Goal: Task Accomplishment & Management: Manage account settings

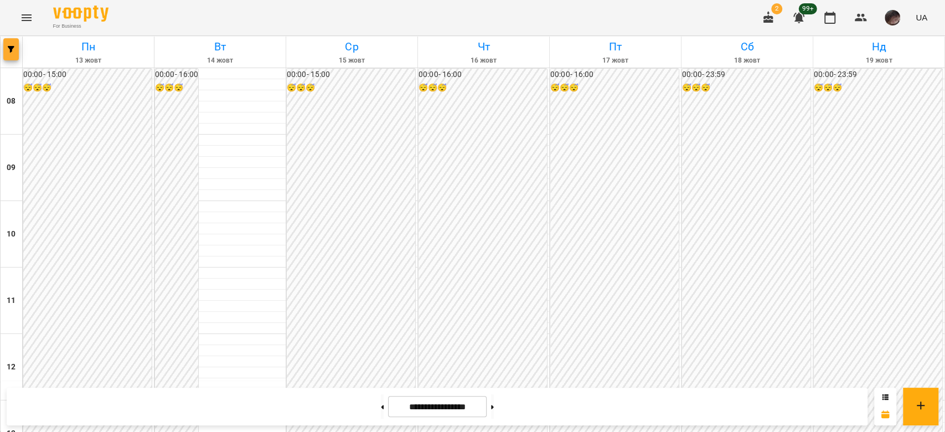
click at [10, 46] on icon "button" at bounding box center [11, 49] width 7 height 7
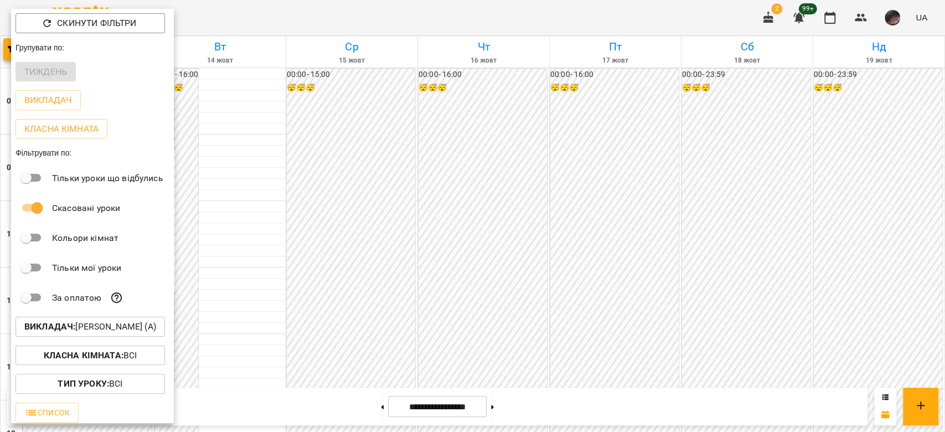
click at [145, 333] on p "Викладач : [PERSON_NAME] (а)" at bounding box center [90, 326] width 132 height 13
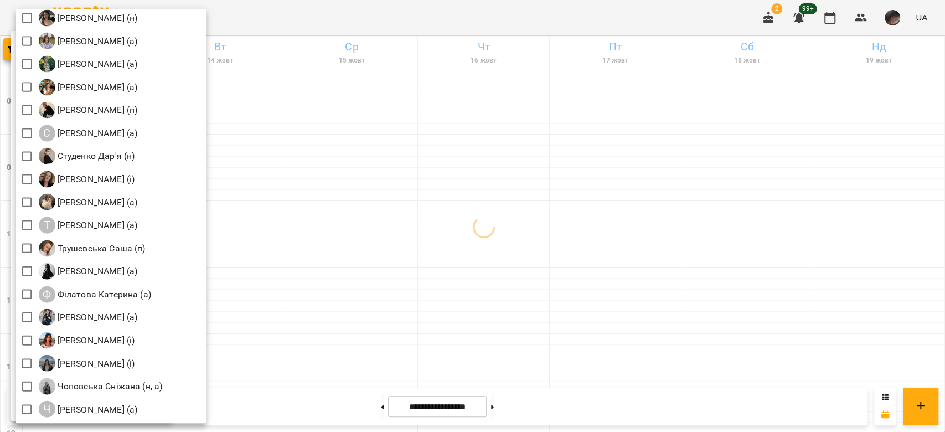
scroll to position [1595, 0]
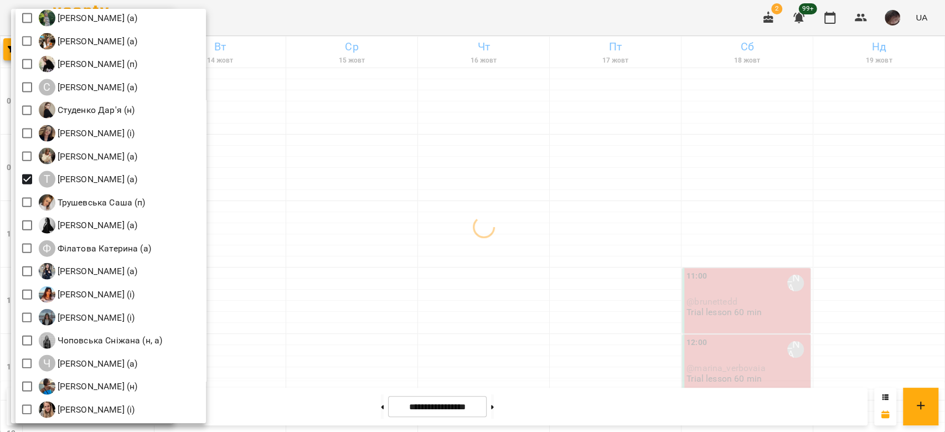
click at [419, 166] on div at bounding box center [472, 216] width 945 height 432
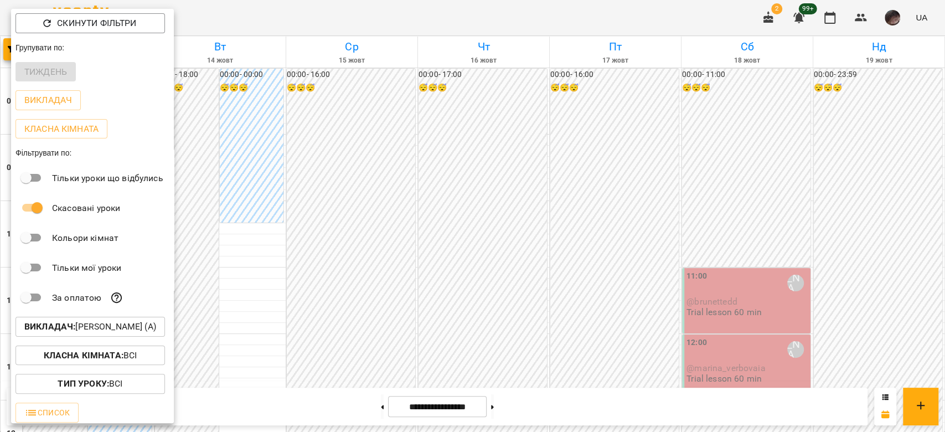
click at [439, 198] on div at bounding box center [472, 216] width 945 height 432
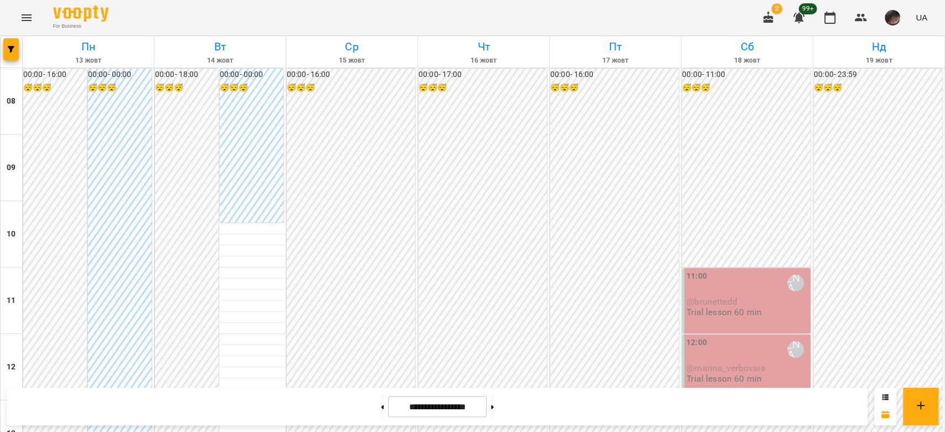
scroll to position [516, 0]
click at [494, 409] on button at bounding box center [492, 406] width 3 height 24
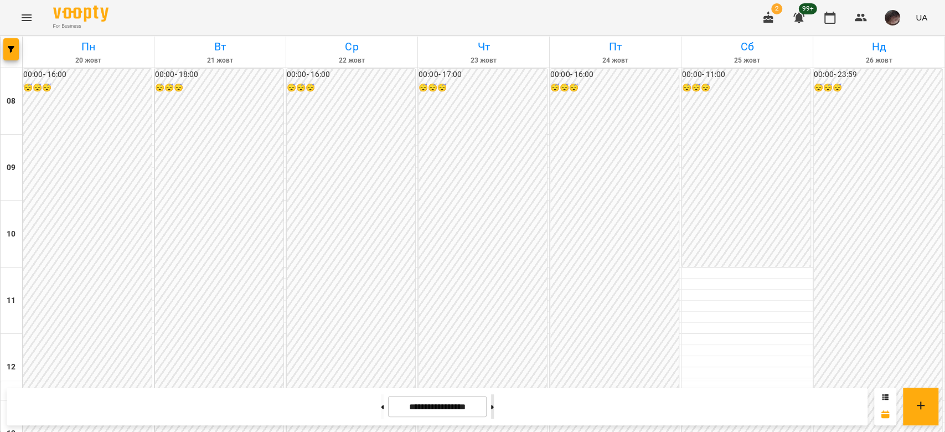
click at [494, 409] on button at bounding box center [492, 406] width 3 height 24
click at [381, 401] on button at bounding box center [382, 406] width 3 height 24
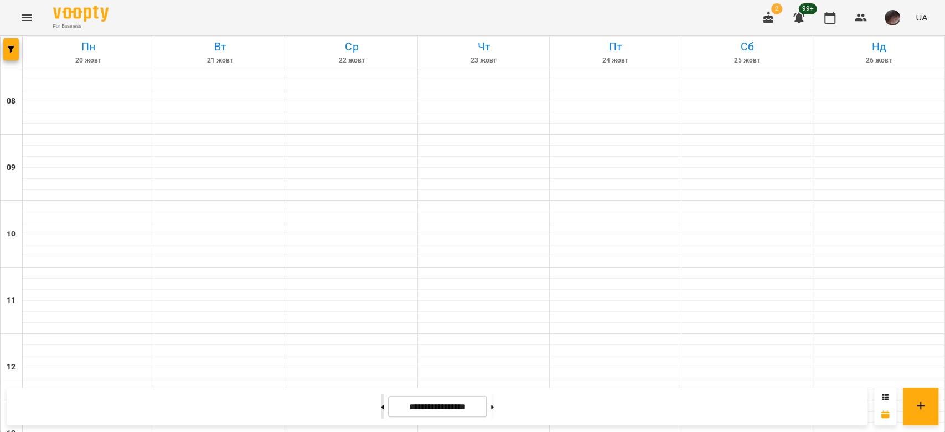
click at [381, 401] on button at bounding box center [382, 406] width 3 height 24
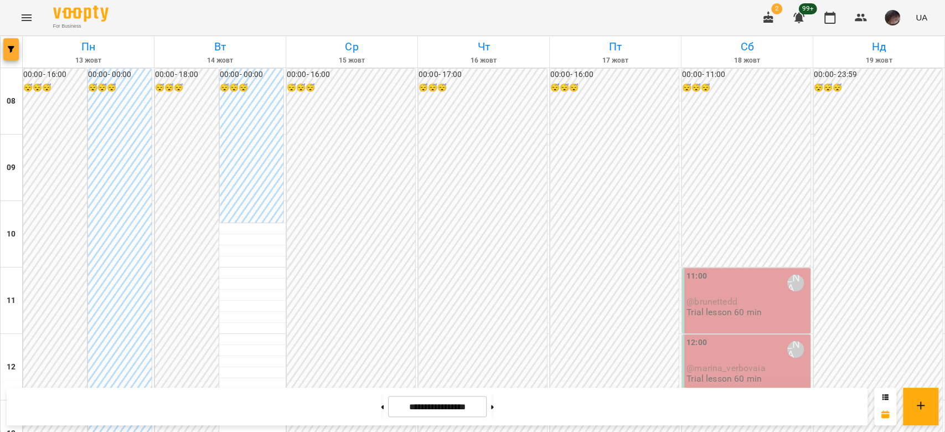
click at [13, 46] on icon "button" at bounding box center [11, 49] width 7 height 7
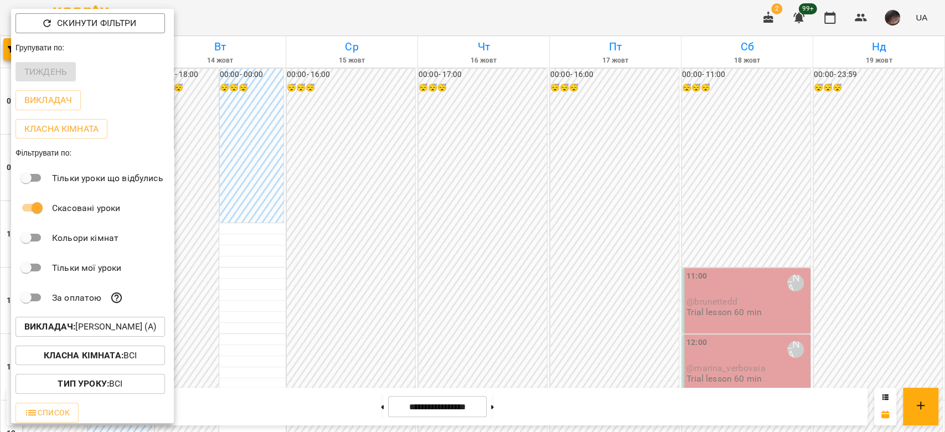
click at [51, 333] on p "Викладач : [PERSON_NAME] (а)" at bounding box center [90, 326] width 132 height 13
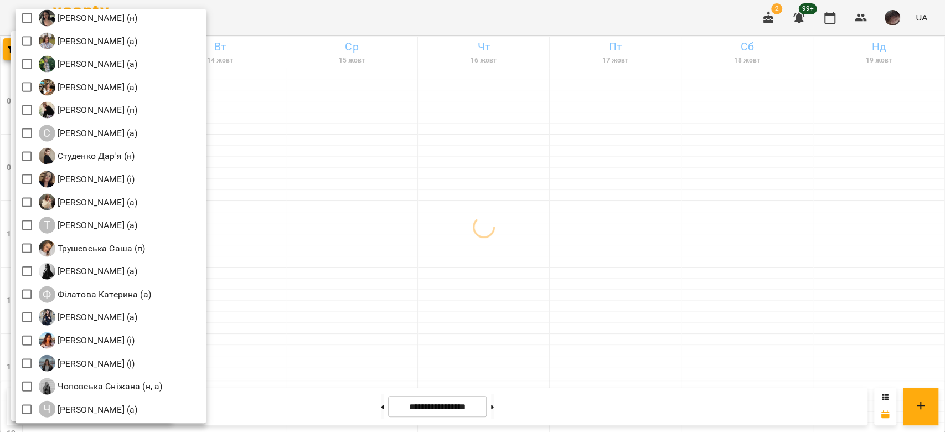
scroll to position [1595, 0]
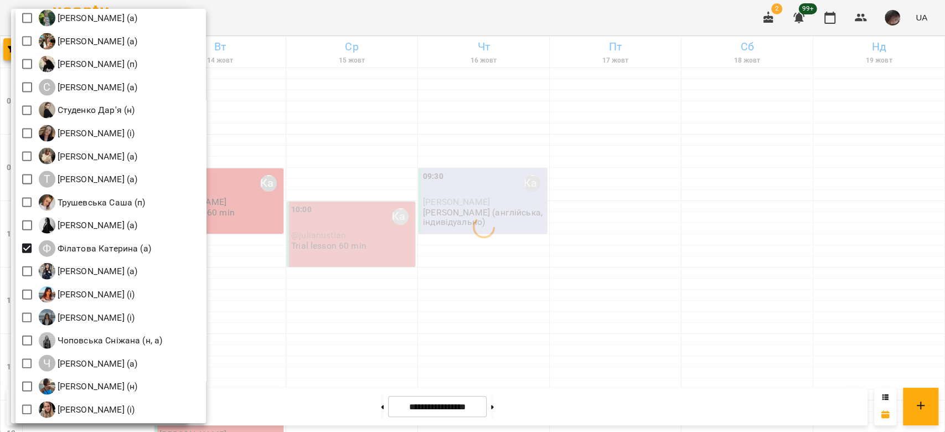
click at [376, 243] on div at bounding box center [472, 216] width 945 height 432
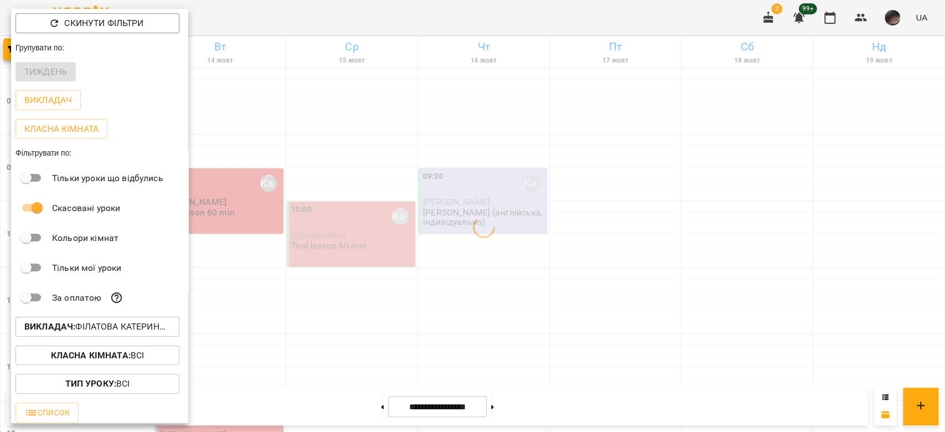
click at [429, 244] on div at bounding box center [472, 216] width 945 height 432
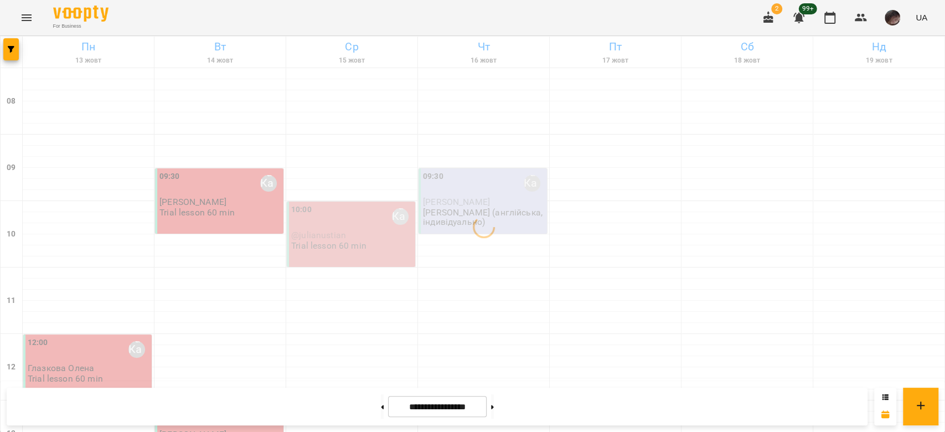
scroll to position [0, 0]
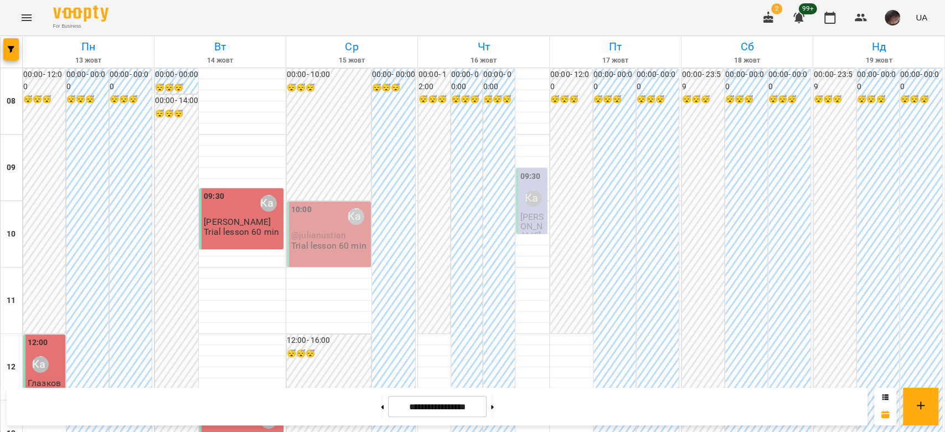
click at [310, 234] on span "@julianustian" at bounding box center [318, 235] width 55 height 11
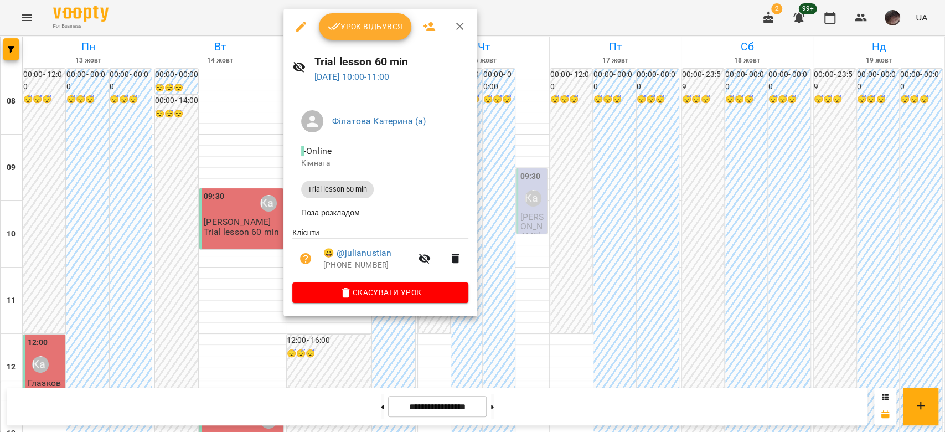
click at [543, 287] on div at bounding box center [472, 216] width 945 height 432
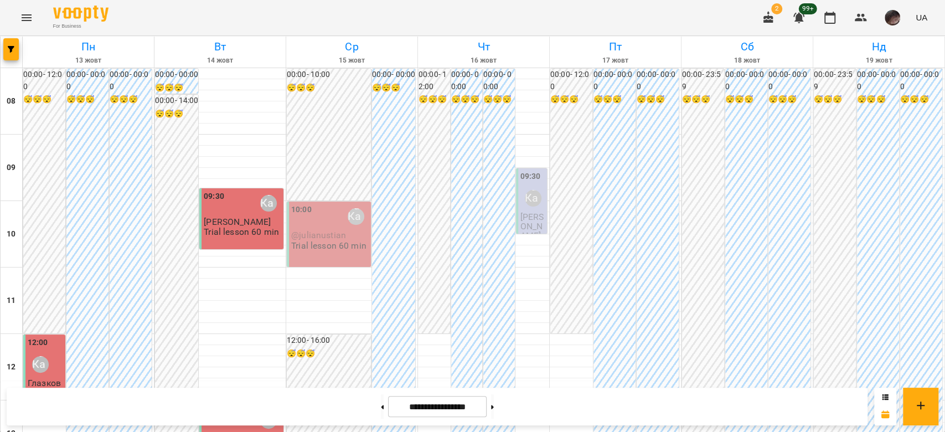
click at [520, 228] on span "[PERSON_NAME]" at bounding box center [532, 226] width 24 height 30
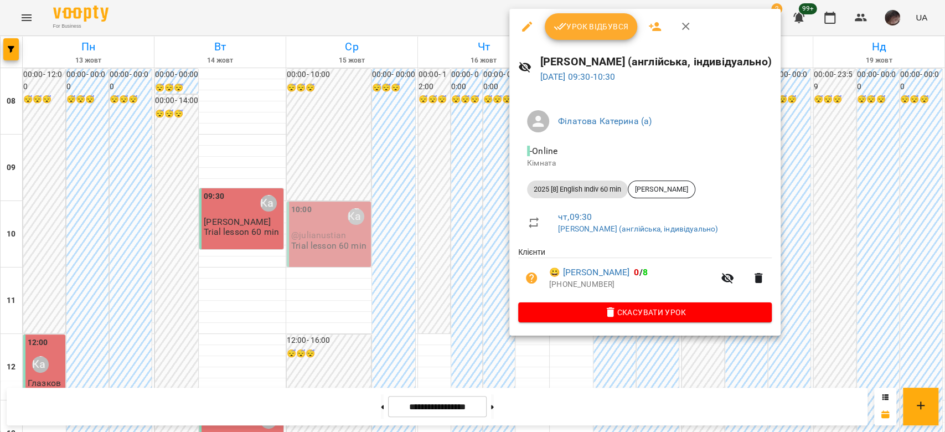
click at [400, 258] on div at bounding box center [472, 216] width 945 height 432
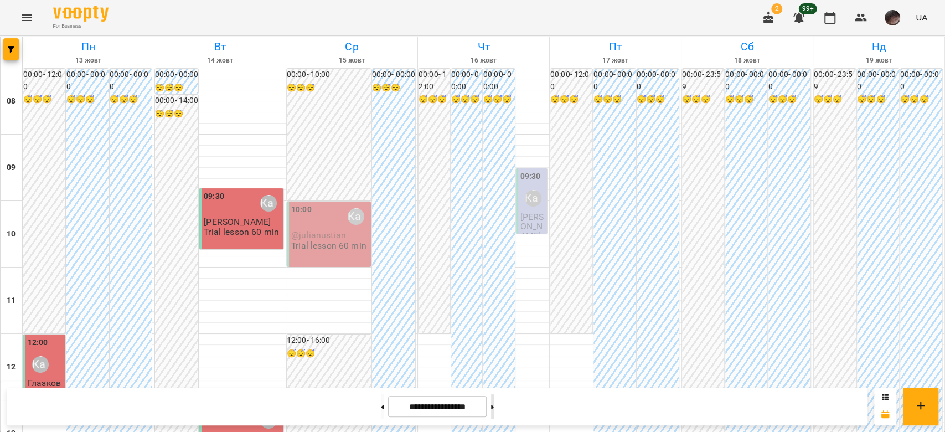
click at [494, 417] on button at bounding box center [492, 406] width 3 height 24
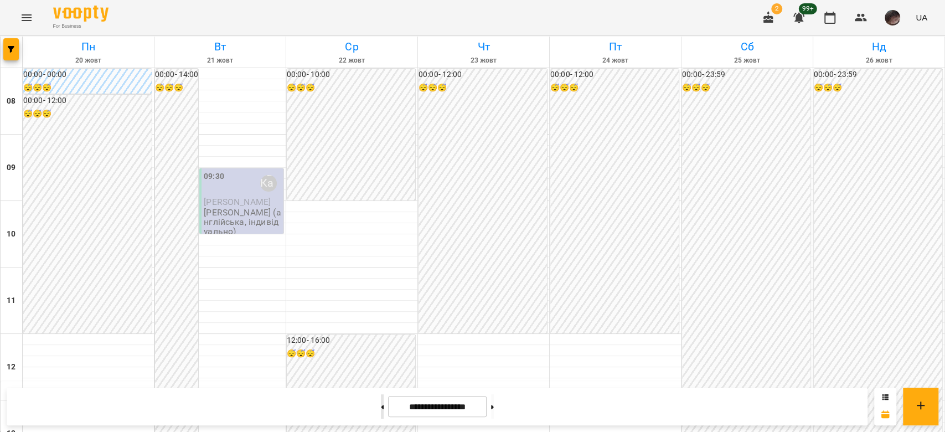
click at [381, 417] on button at bounding box center [382, 406] width 3 height 24
type input "**********"
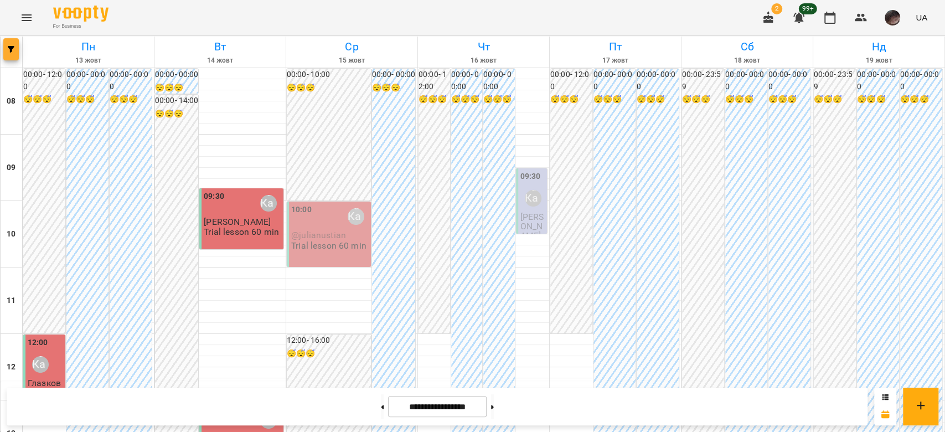
click at [3, 58] on button "button" at bounding box center [10, 49] width 15 height 22
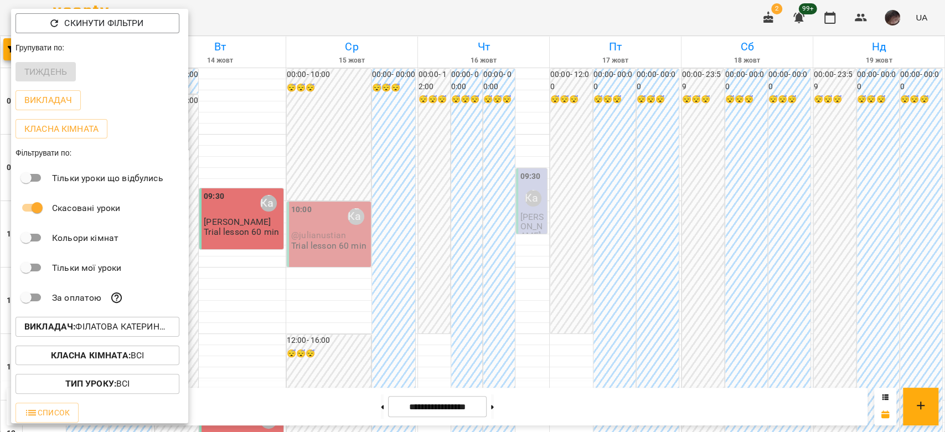
click at [62, 329] on b "Викладач :" at bounding box center [49, 326] width 51 height 11
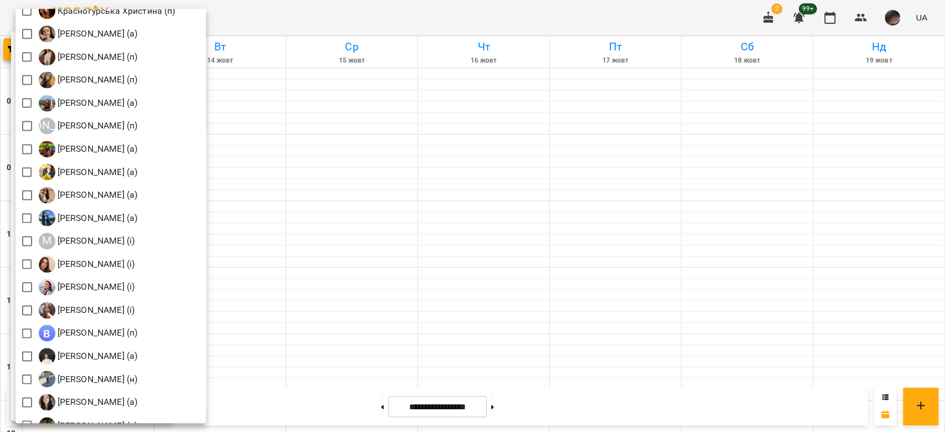
scroll to position [931, 0]
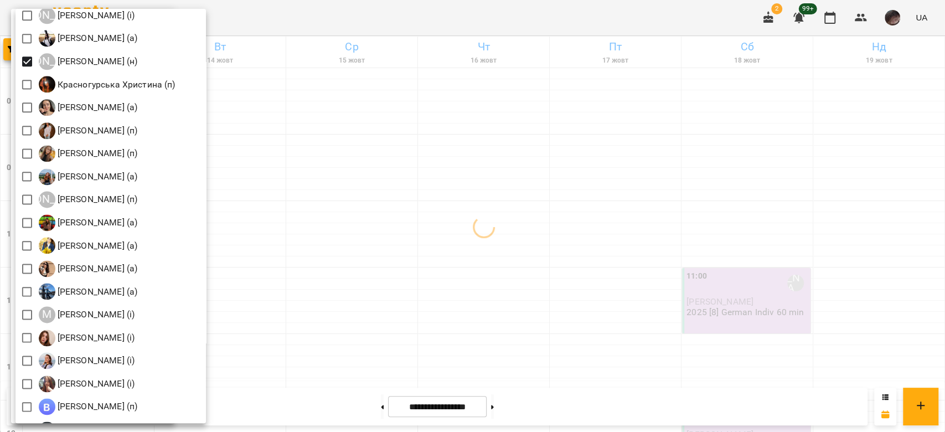
click at [297, 128] on div at bounding box center [472, 216] width 945 height 432
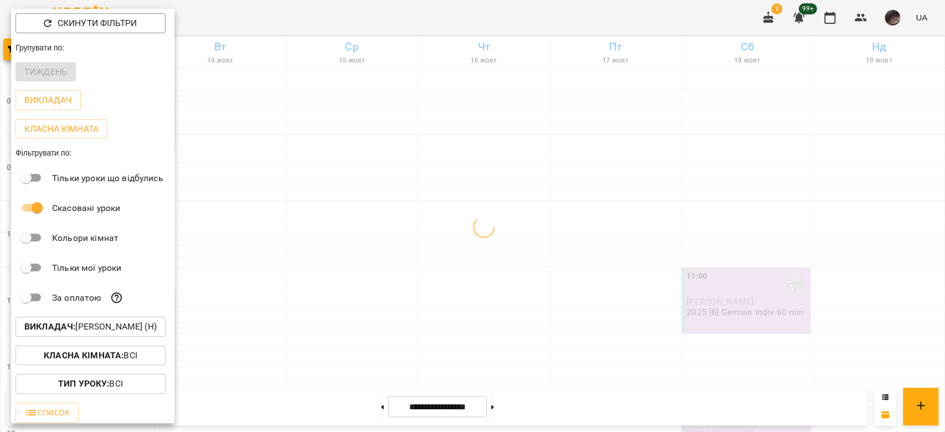
click at [297, 128] on div at bounding box center [472, 216] width 945 height 432
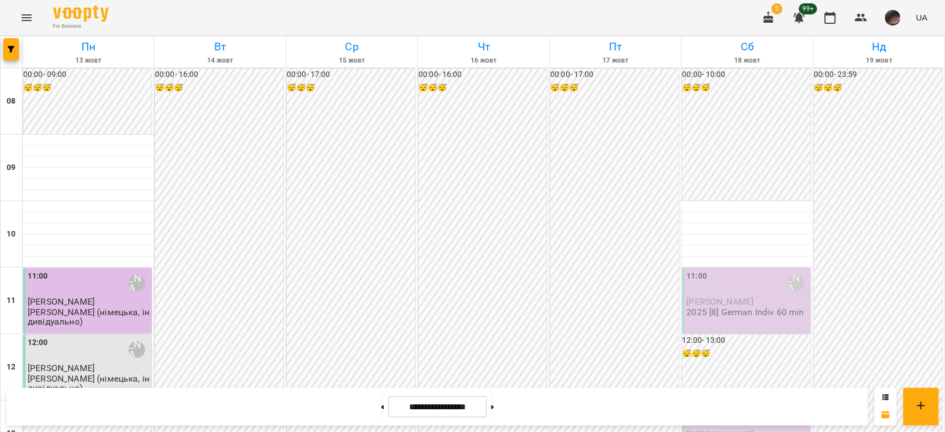
scroll to position [590, 0]
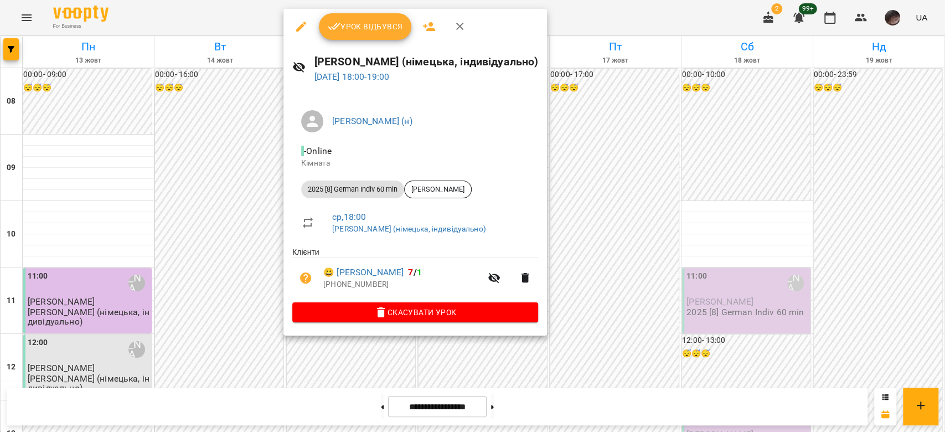
click at [442, 311] on span "Скасувати Урок" at bounding box center [415, 311] width 228 height 13
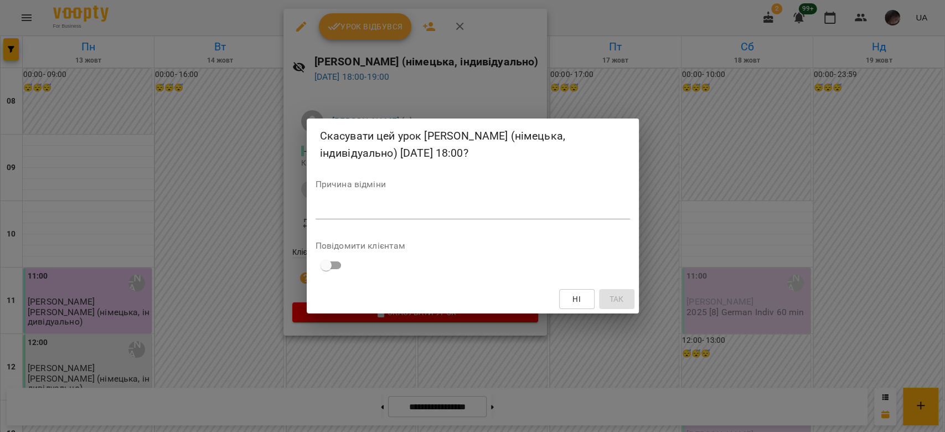
click at [549, 209] on textarea at bounding box center [472, 210] width 314 height 11
type textarea "*"
click at [622, 308] on button "Так" at bounding box center [616, 299] width 35 height 20
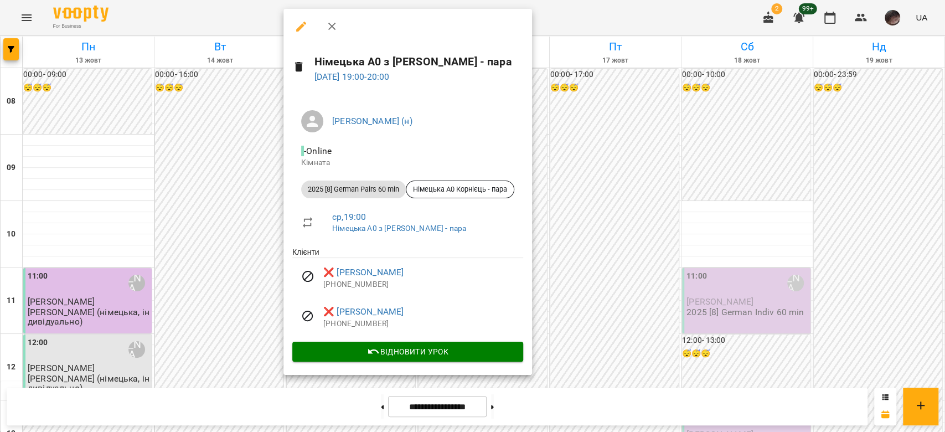
click at [246, 262] on div at bounding box center [472, 216] width 945 height 432
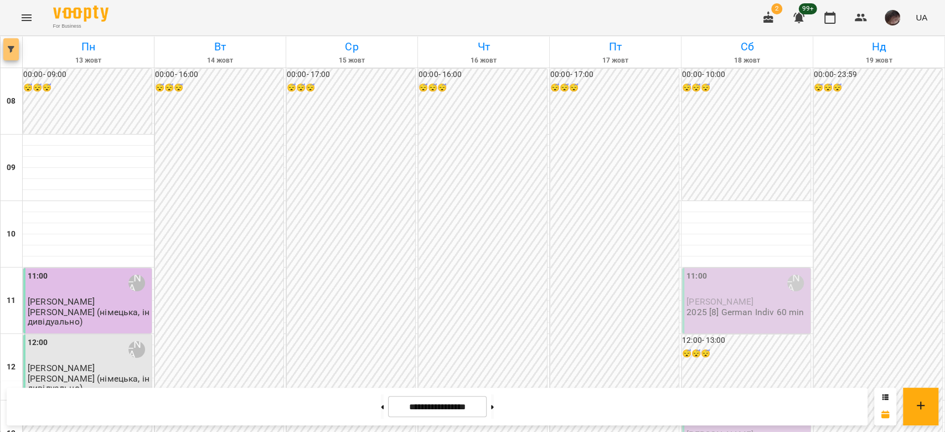
click at [4, 51] on span "button" at bounding box center [10, 49] width 15 height 7
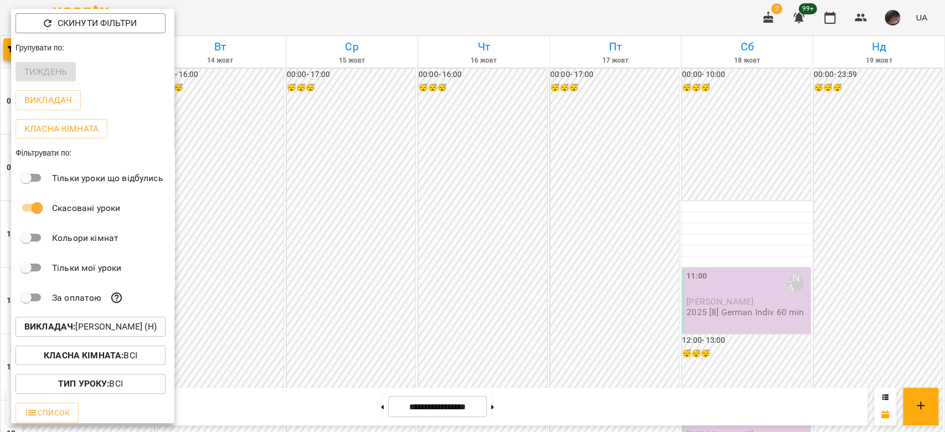
click at [106, 327] on p "Викладач : [PERSON_NAME] (н)" at bounding box center [90, 326] width 132 height 13
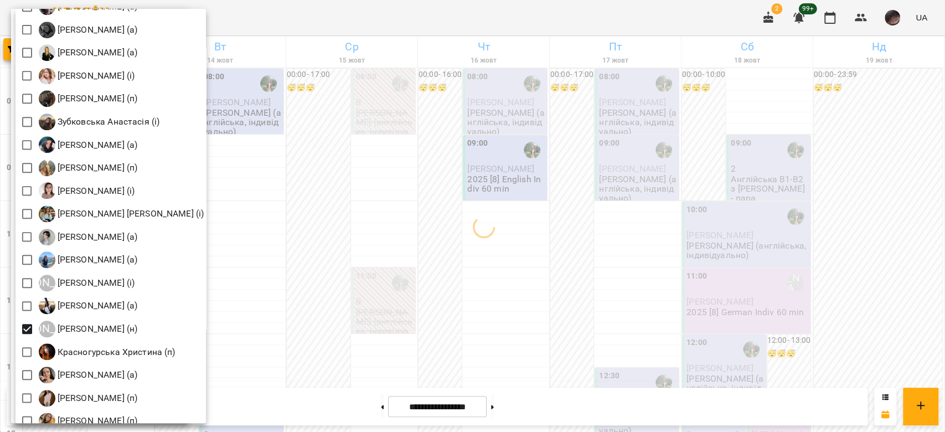
scroll to position [738, 0]
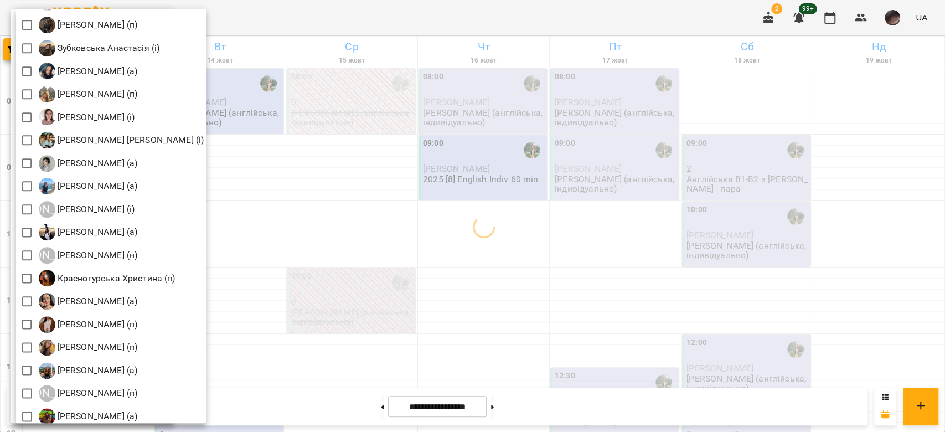
click at [509, 244] on div at bounding box center [472, 216] width 945 height 432
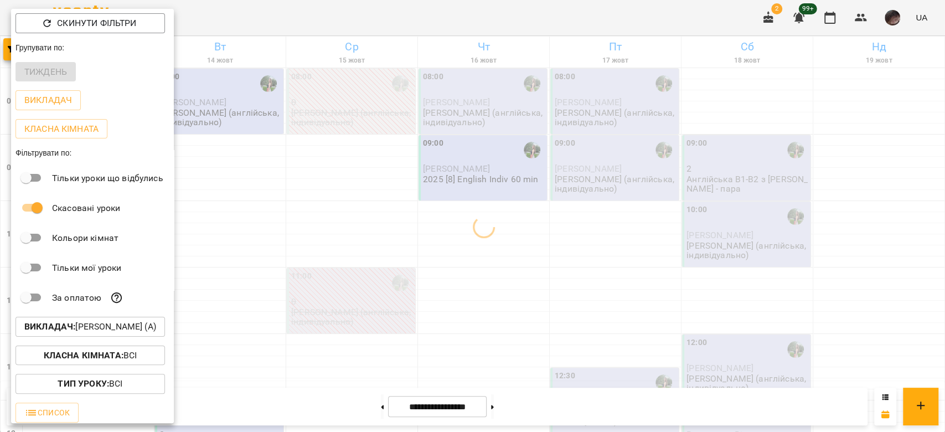
click at [509, 244] on div at bounding box center [472, 216] width 945 height 432
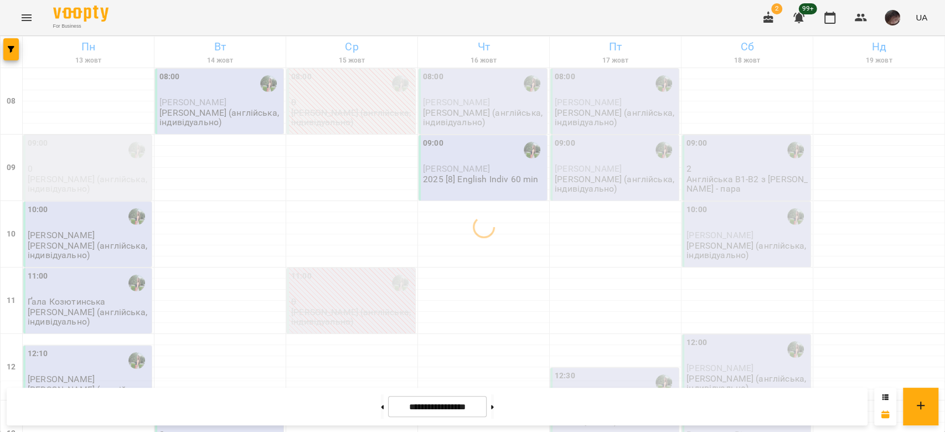
scroll to position [443, 0]
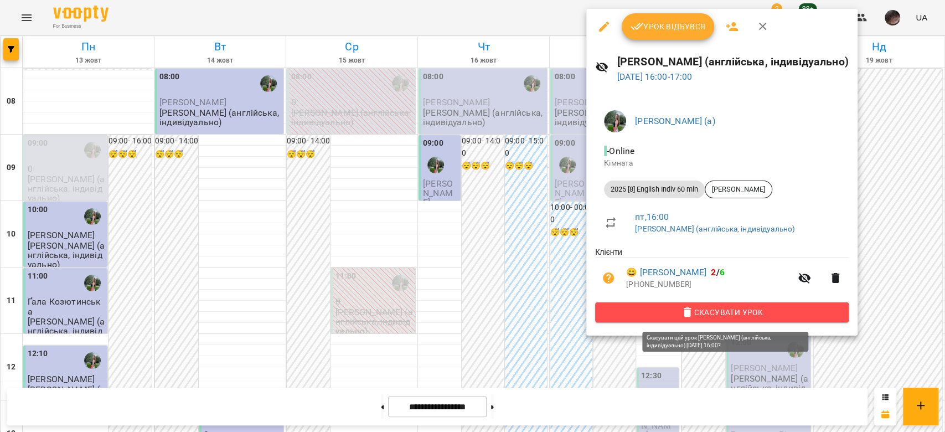
click at [629, 322] on button "Скасувати Урок" at bounding box center [721, 312] width 253 height 20
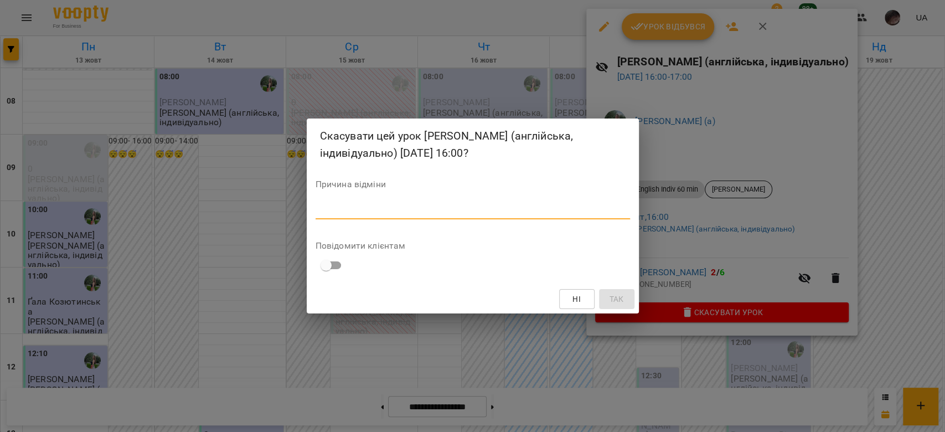
click at [568, 207] on textarea at bounding box center [472, 210] width 314 height 11
type textarea "*"
click at [621, 308] on button "Так" at bounding box center [616, 299] width 35 height 20
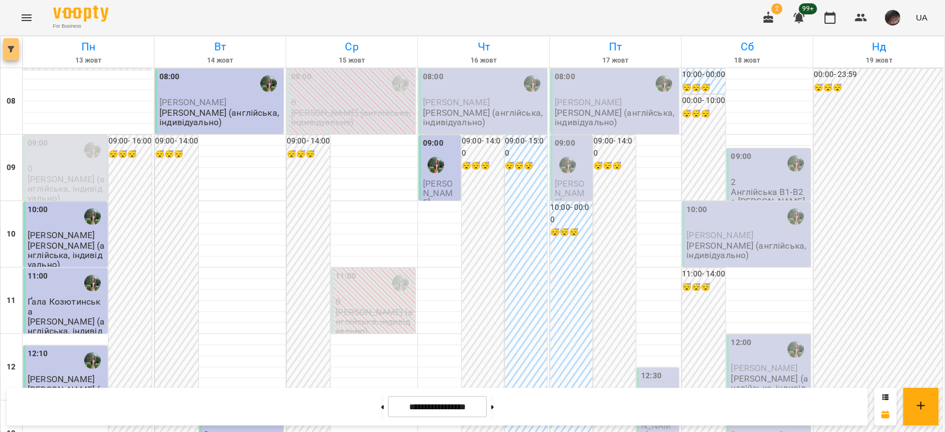
click at [9, 49] on icon "button" at bounding box center [11, 49] width 7 height 7
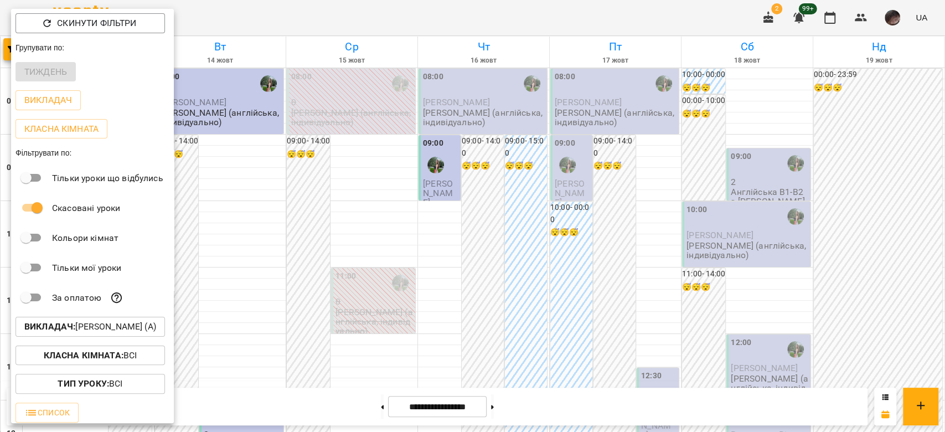
click at [115, 330] on p "Викладач : [PERSON_NAME] (а)" at bounding box center [90, 326] width 132 height 13
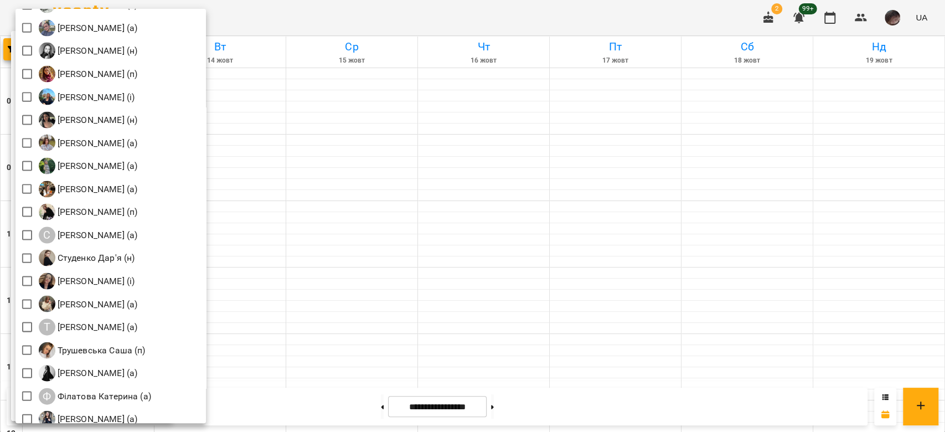
scroll to position [1595, 0]
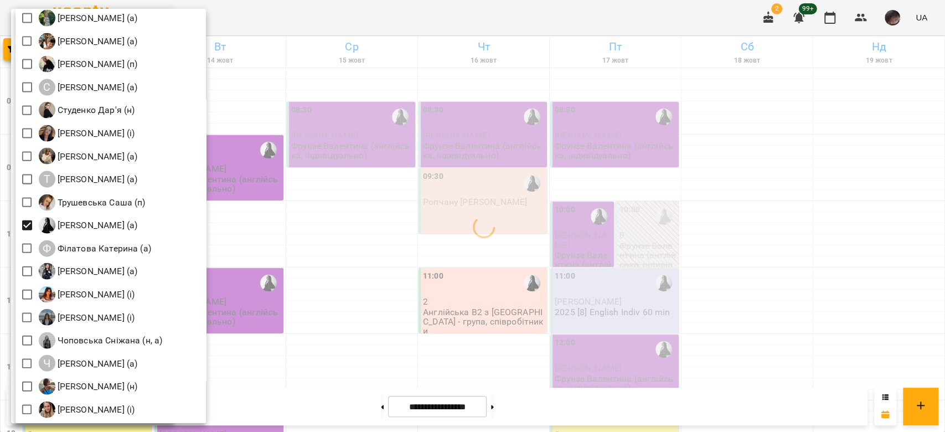
click at [373, 219] on div at bounding box center [472, 216] width 945 height 432
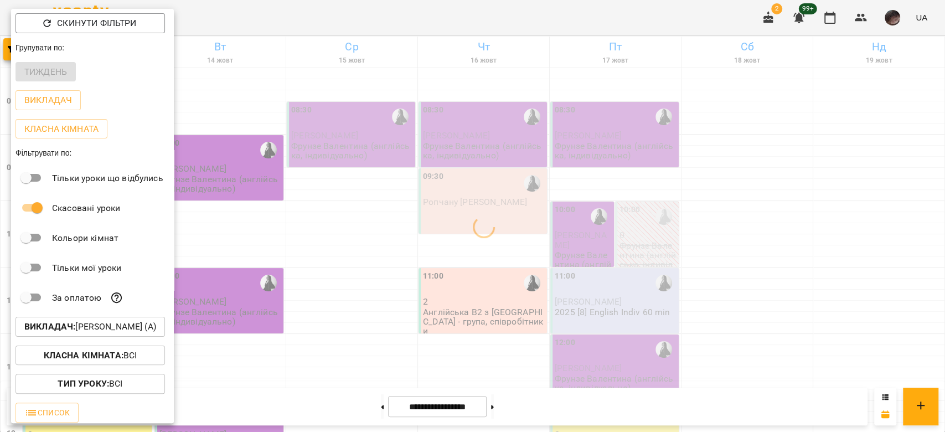
click at [373, 219] on div at bounding box center [472, 216] width 945 height 432
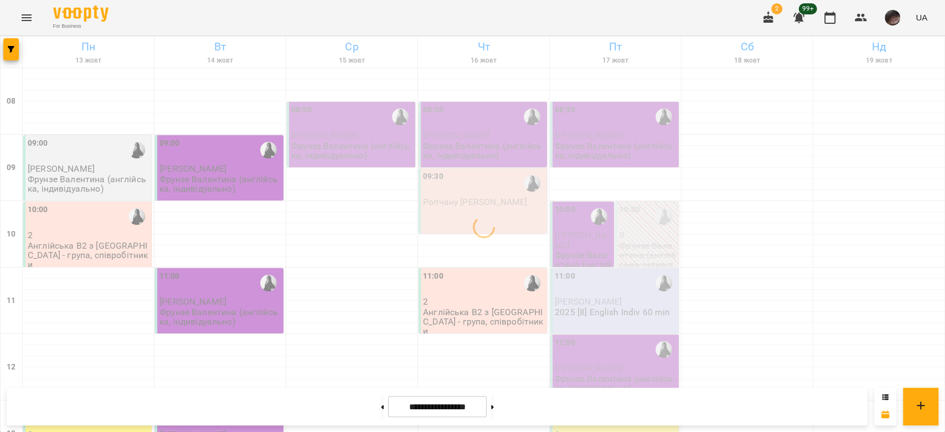
scroll to position [0, 0]
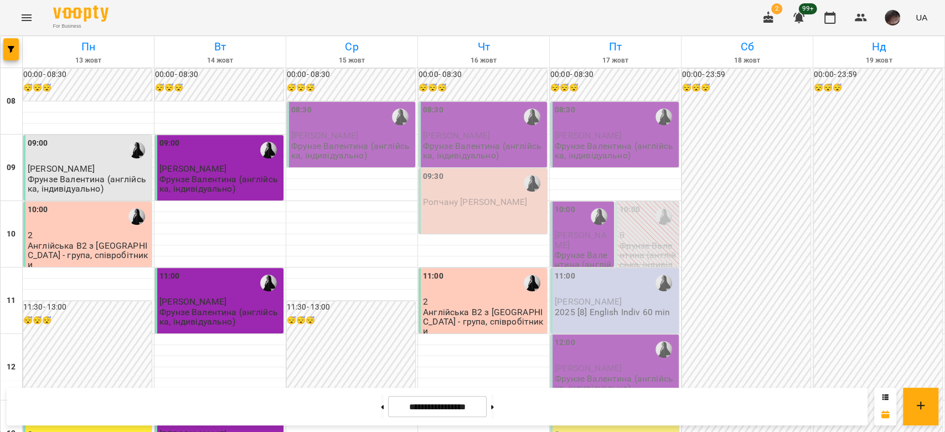
click at [347, 126] on div "08:30" at bounding box center [352, 116] width 122 height 25
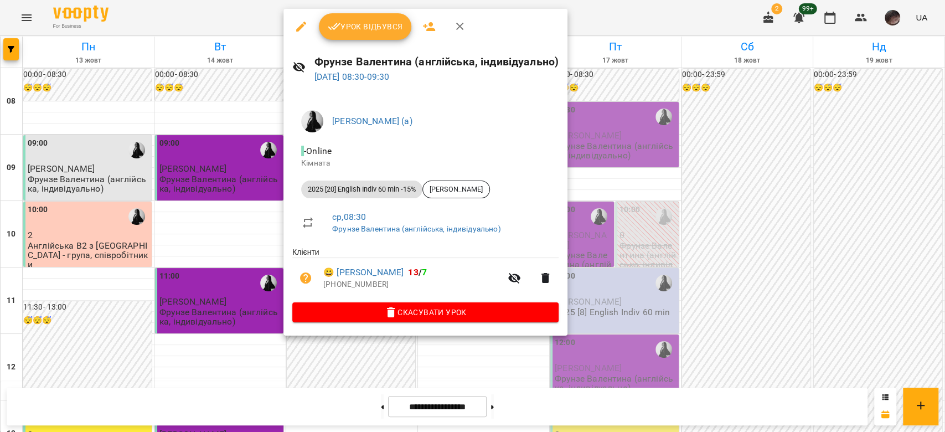
click at [382, 6] on div at bounding box center [472, 216] width 945 height 432
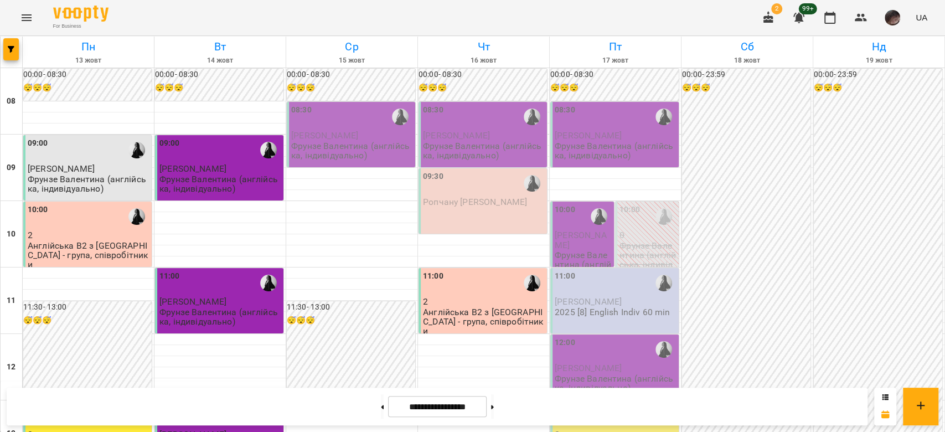
click at [335, 143] on p "Фрунзе Валентина (англійська, індивідуально)" at bounding box center [352, 150] width 122 height 19
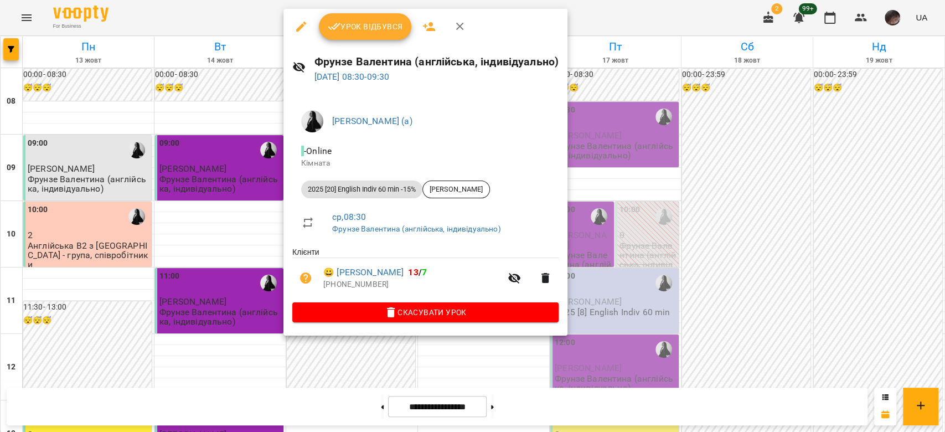
click at [345, 37] on button "Урок відбувся" at bounding box center [365, 26] width 93 height 27
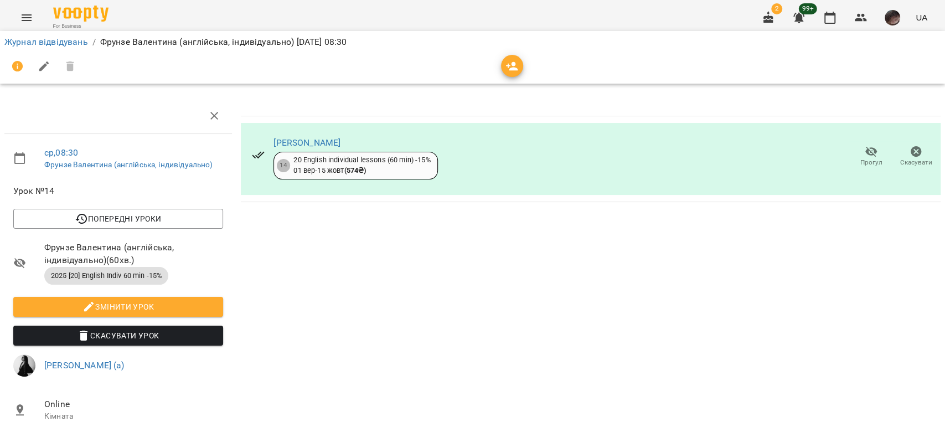
click at [855, 146] on span "Прогул" at bounding box center [871, 156] width 32 height 22
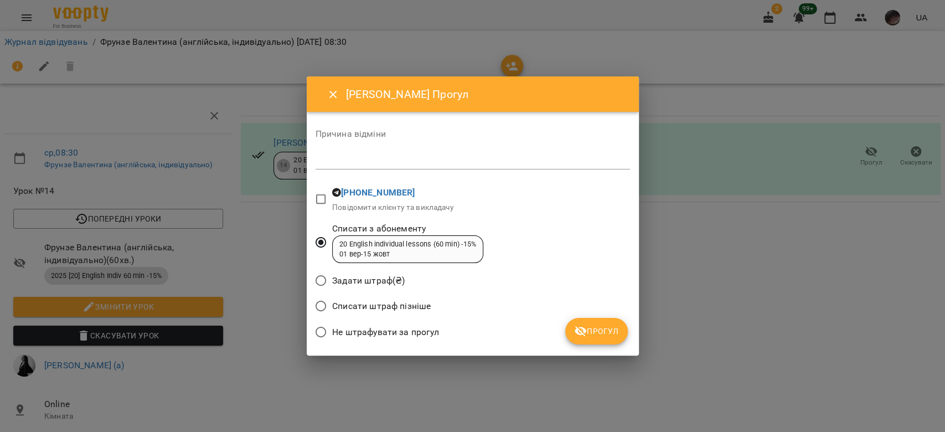
click at [599, 325] on span "Прогул" at bounding box center [596, 330] width 45 height 13
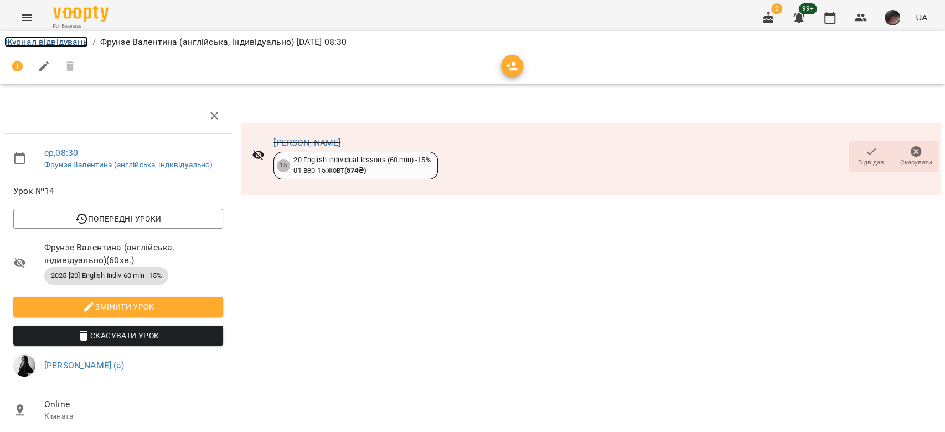
click at [51, 40] on link "Журнал відвідувань" at bounding box center [46, 42] width 84 height 11
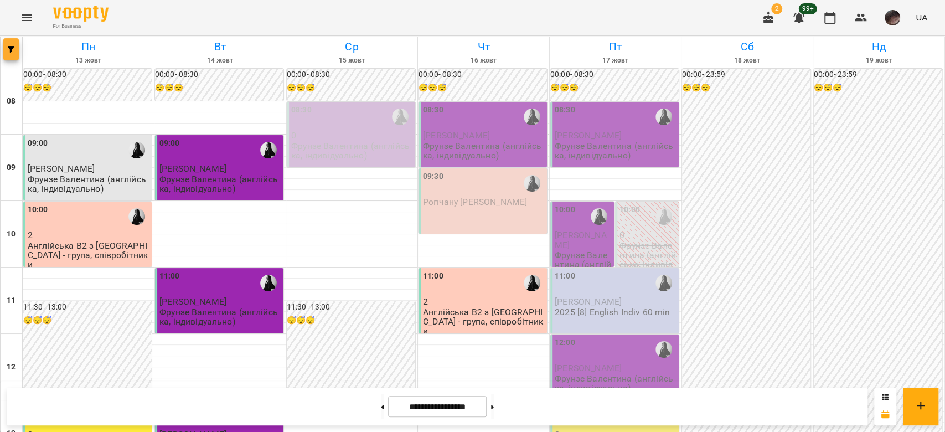
click at [9, 47] on icon "button" at bounding box center [11, 49] width 7 height 7
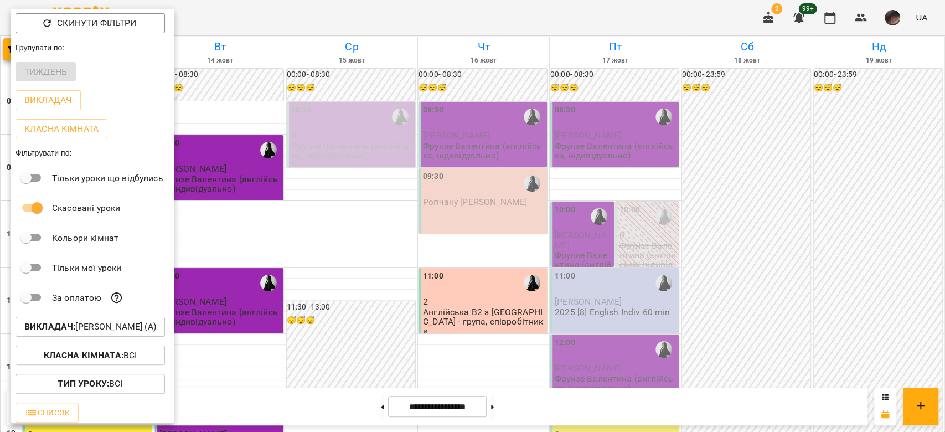
click at [89, 325] on p "Викладач : [PERSON_NAME] (а)" at bounding box center [90, 326] width 132 height 13
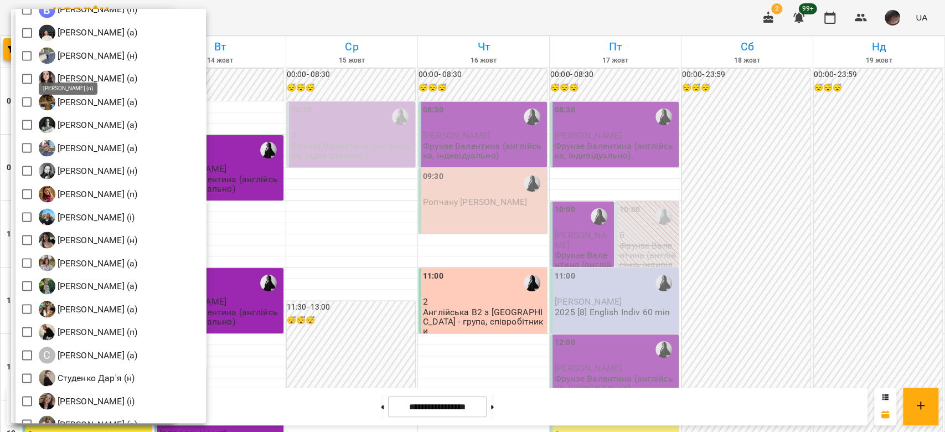
scroll to position [1595, 0]
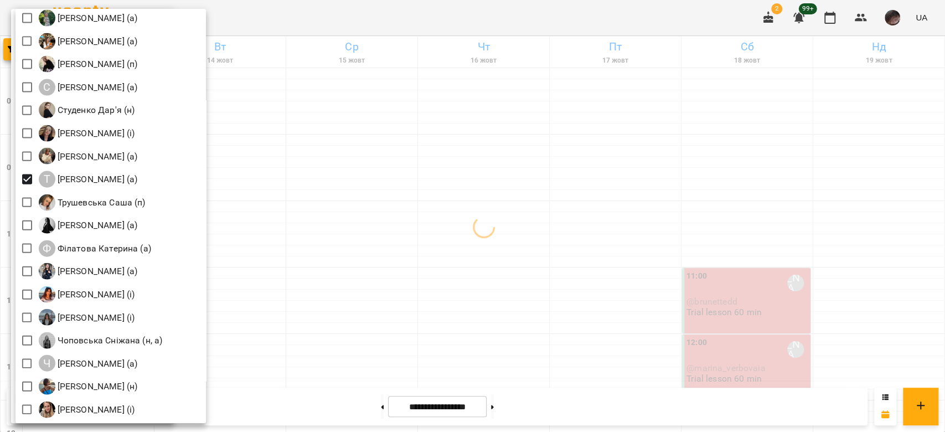
click at [317, 174] on div at bounding box center [472, 216] width 945 height 432
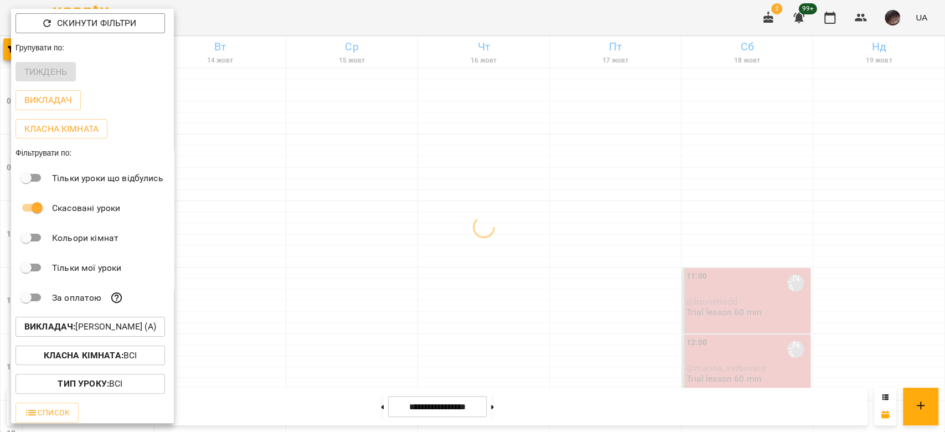
click at [317, 174] on div at bounding box center [472, 216] width 945 height 432
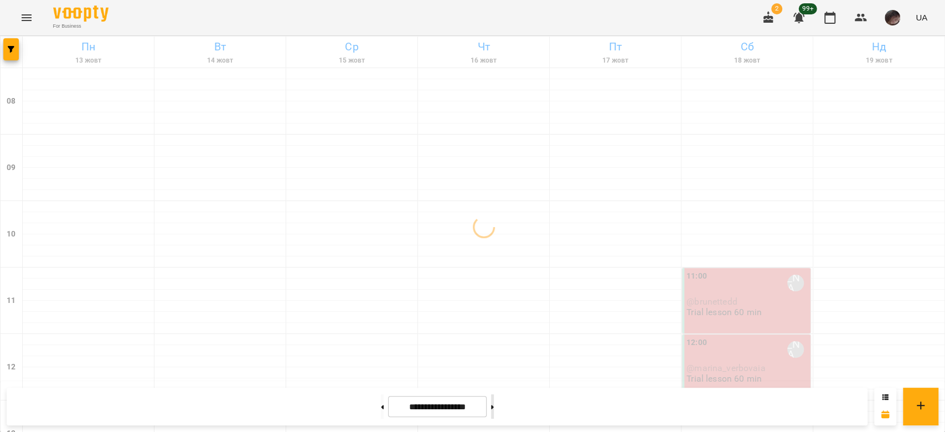
click at [494, 411] on button at bounding box center [492, 406] width 3 height 24
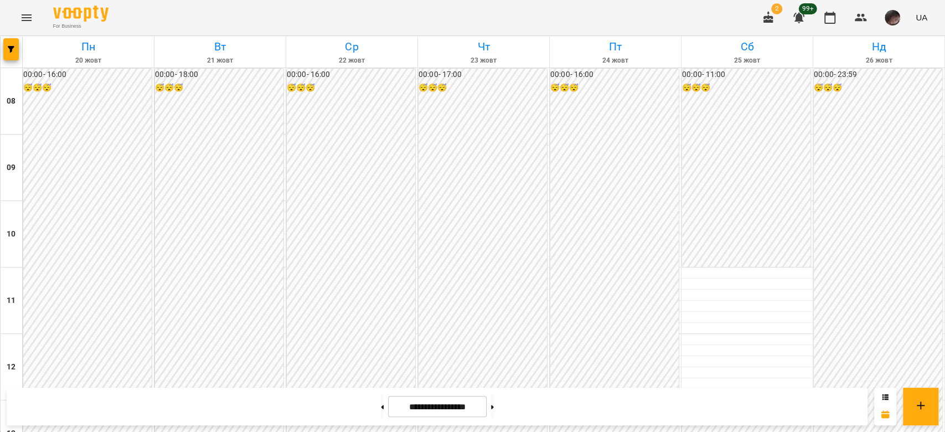
scroll to position [516, 0]
click at [381, 403] on button at bounding box center [382, 406] width 3 height 24
type input "**********"
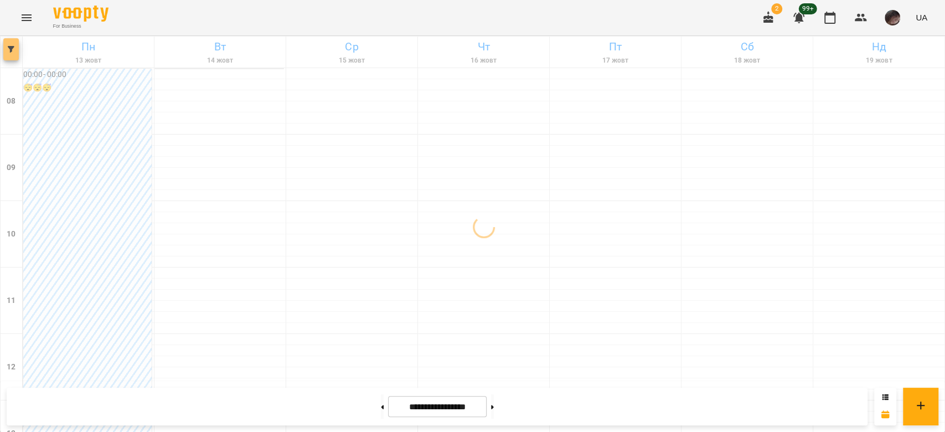
click at [8, 55] on button "button" at bounding box center [10, 49] width 15 height 22
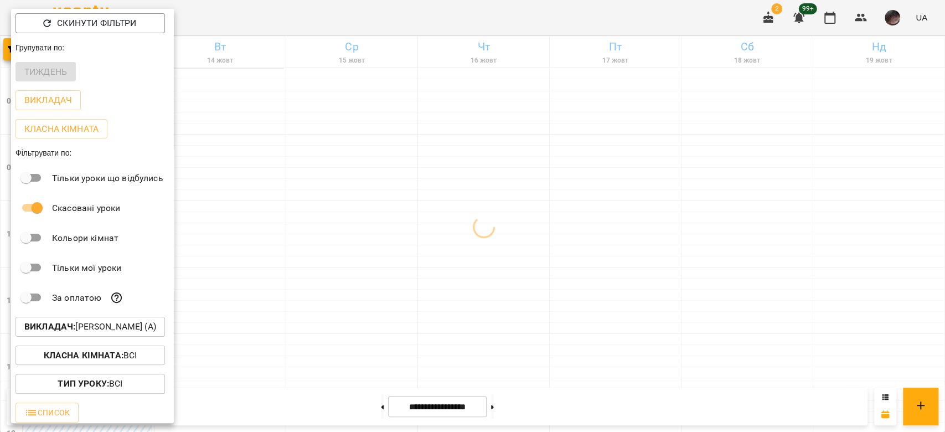
click at [128, 346] on div "Класна кімната : Всі" at bounding box center [92, 355] width 163 height 29
click at [123, 319] on button "Викладач : [PERSON_NAME] (а)" at bounding box center [89, 327] width 149 height 20
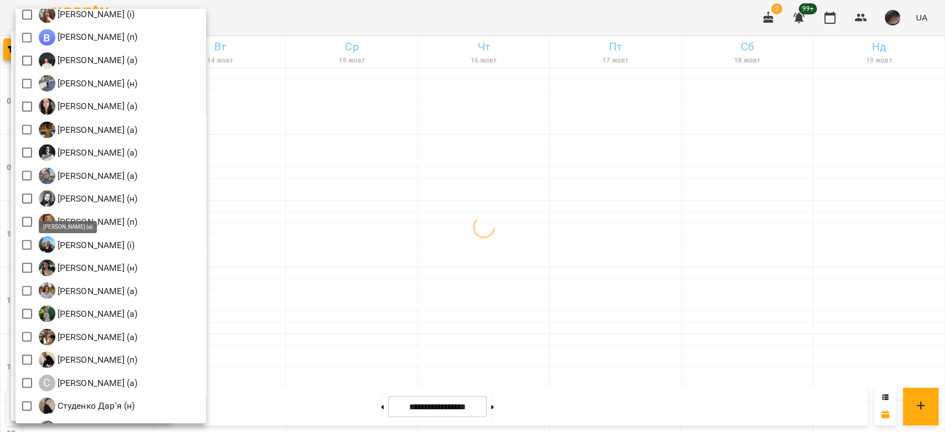
scroll to position [1153, 0]
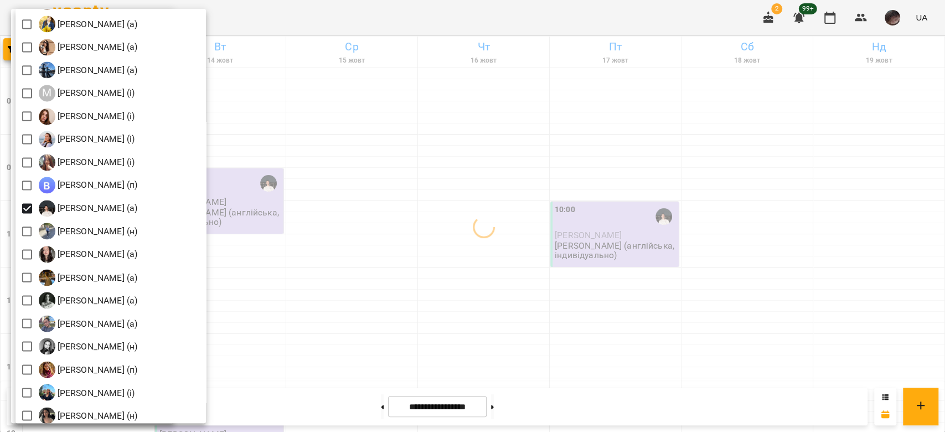
click at [458, 210] on div at bounding box center [472, 216] width 945 height 432
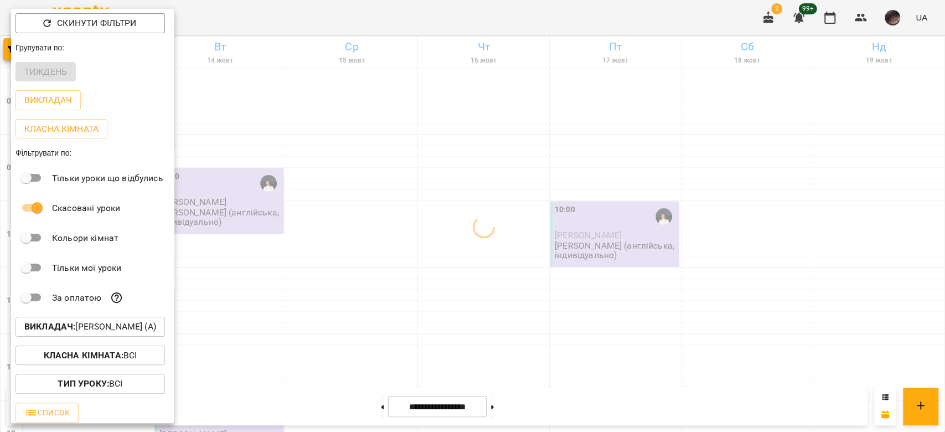
click at [458, 210] on div at bounding box center [472, 216] width 945 height 432
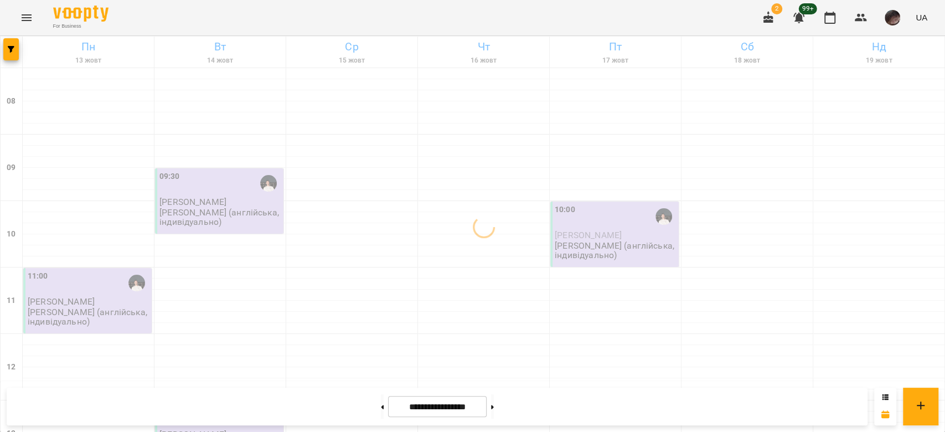
scroll to position [369, 0]
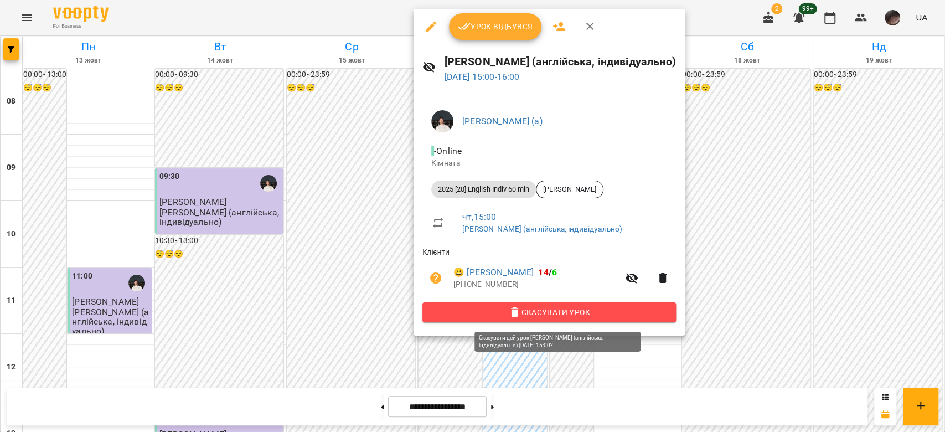
click at [551, 321] on button "Скасувати Урок" at bounding box center [548, 312] width 253 height 20
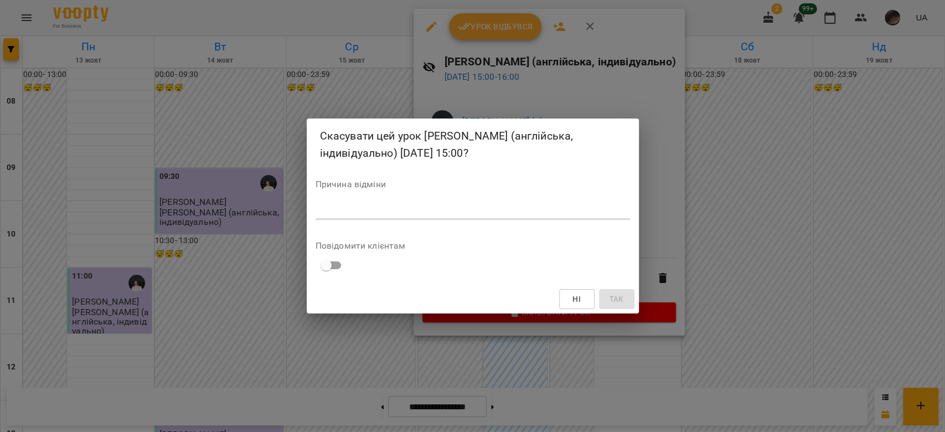
click at [553, 213] on textarea at bounding box center [472, 210] width 314 height 11
type textarea "*"
click at [614, 296] on span "Так" at bounding box center [616, 298] width 14 height 13
